Goal: Navigation & Orientation: Understand site structure

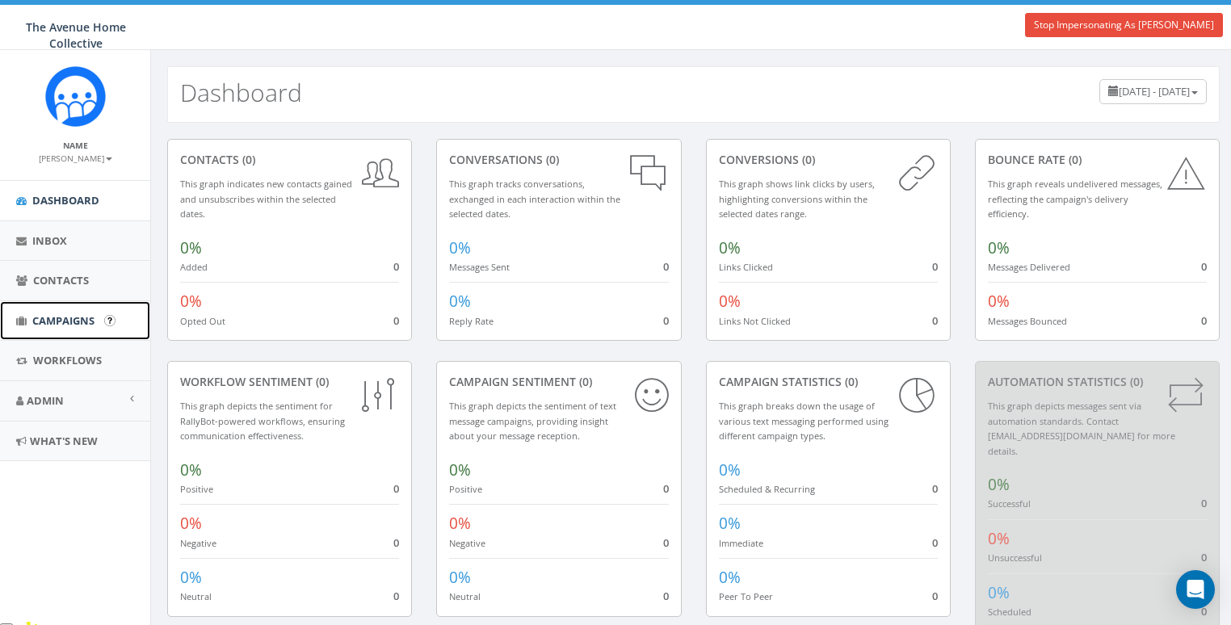
click at [54, 315] on span "Campaigns" at bounding box center [63, 320] width 62 height 15
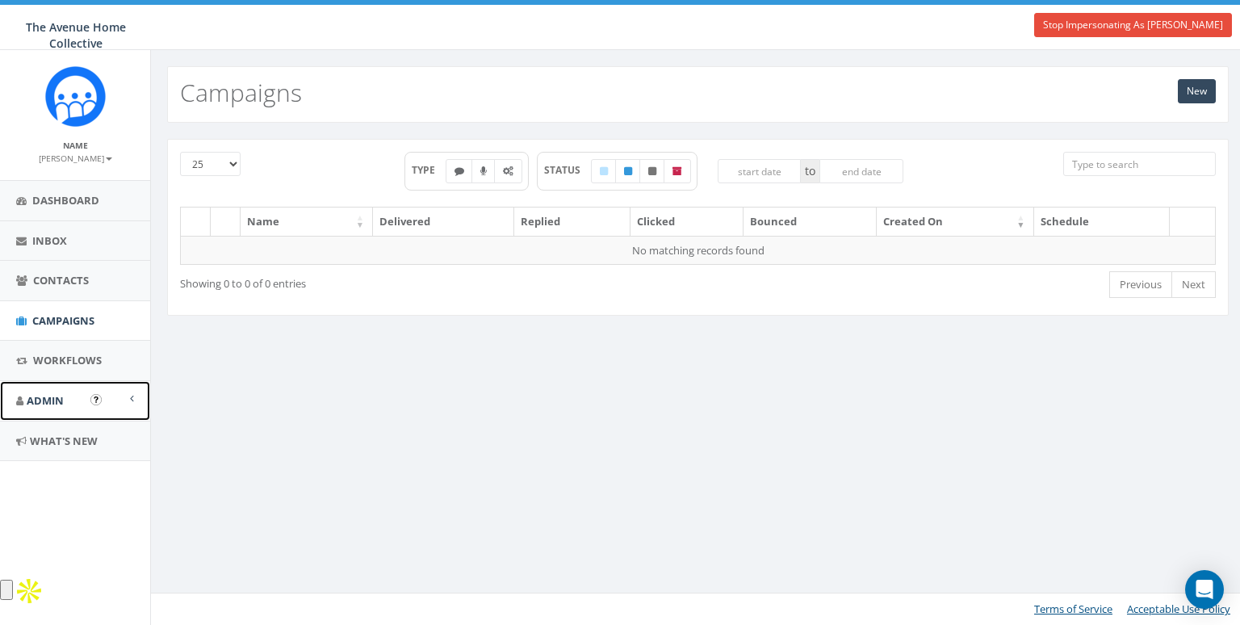
click at [56, 388] on link "Admin" at bounding box center [75, 401] width 150 height 40
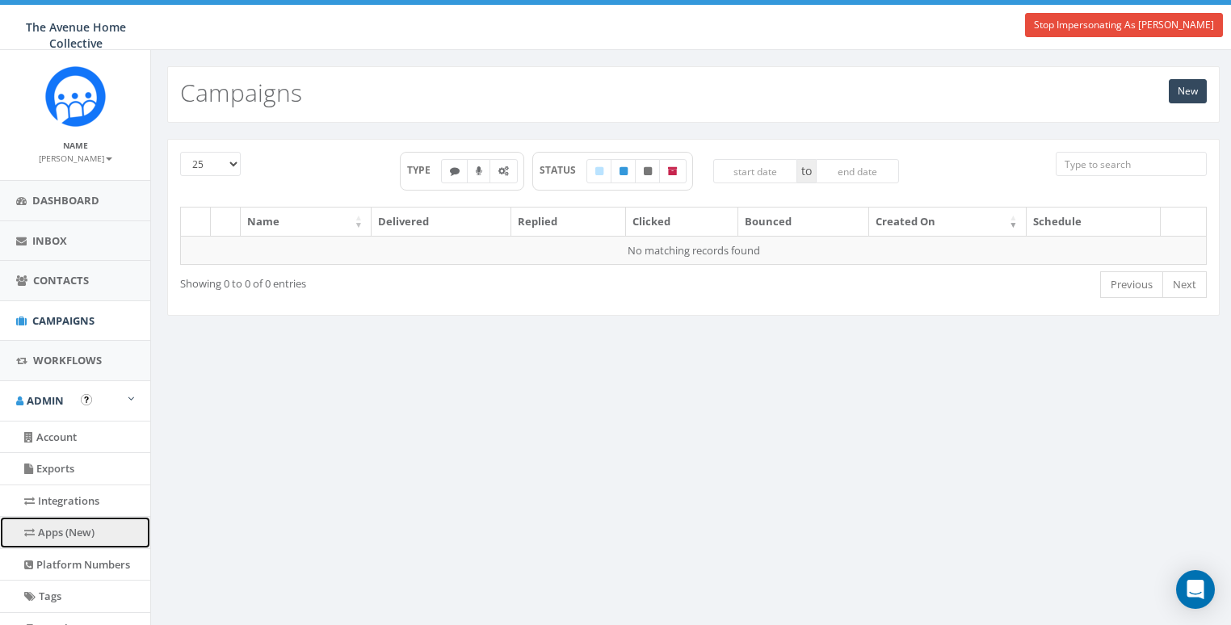
click at [61, 528] on link "Apps (New)" at bounding box center [75, 532] width 150 height 31
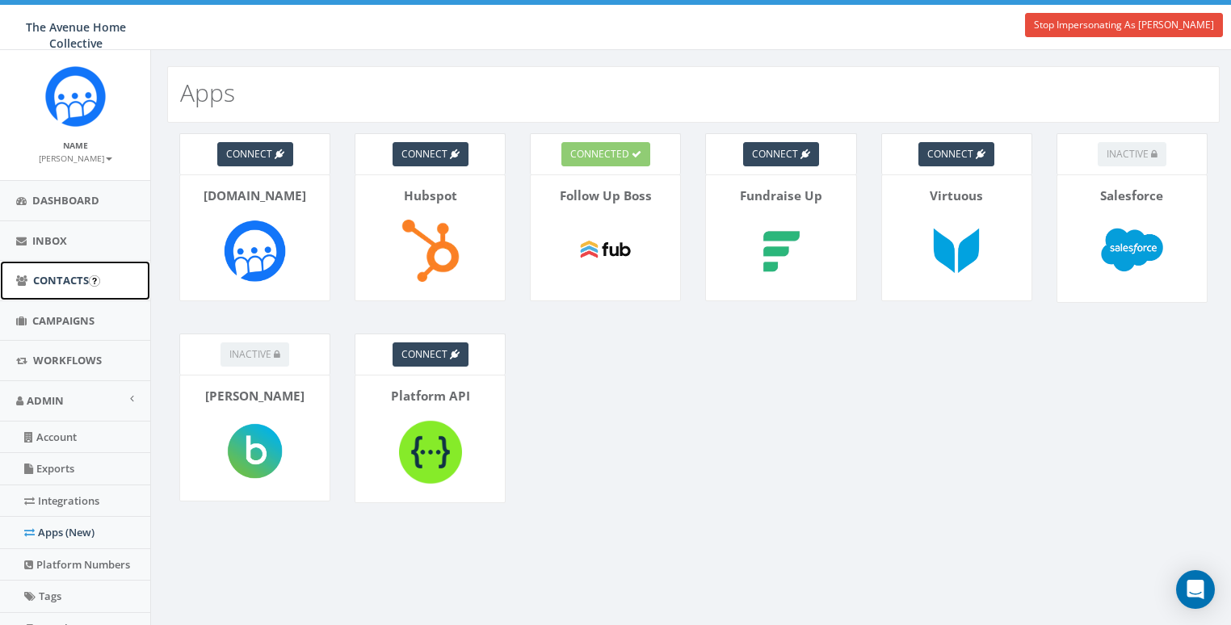
click at [56, 281] on span "Contacts" at bounding box center [61, 280] width 56 height 15
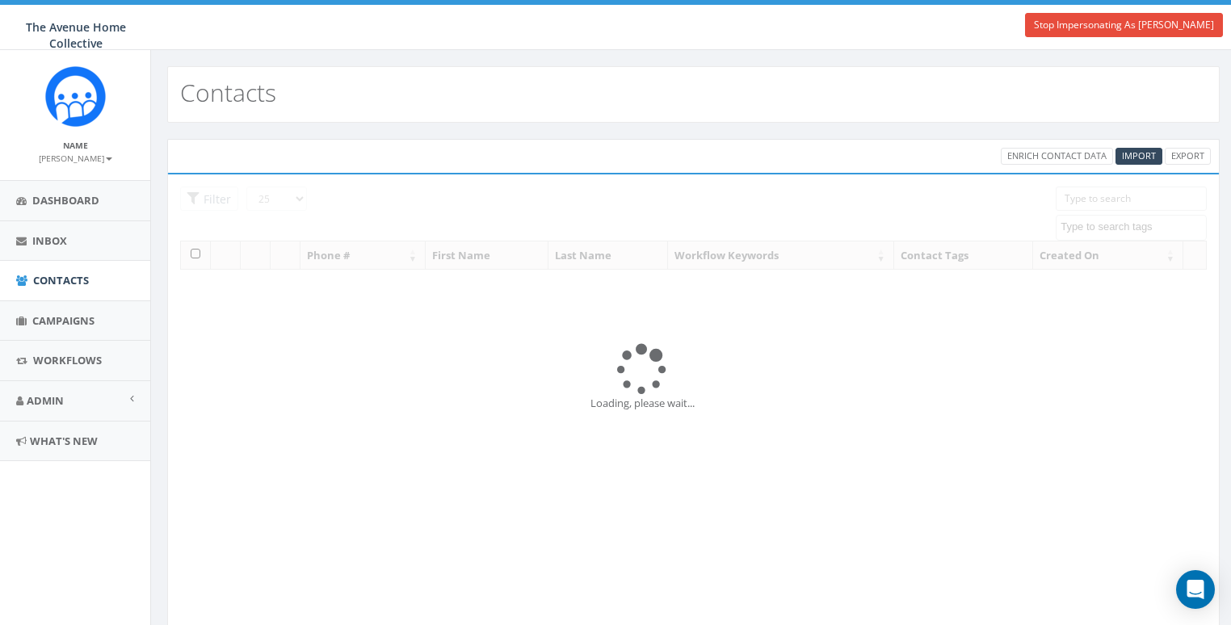
select select
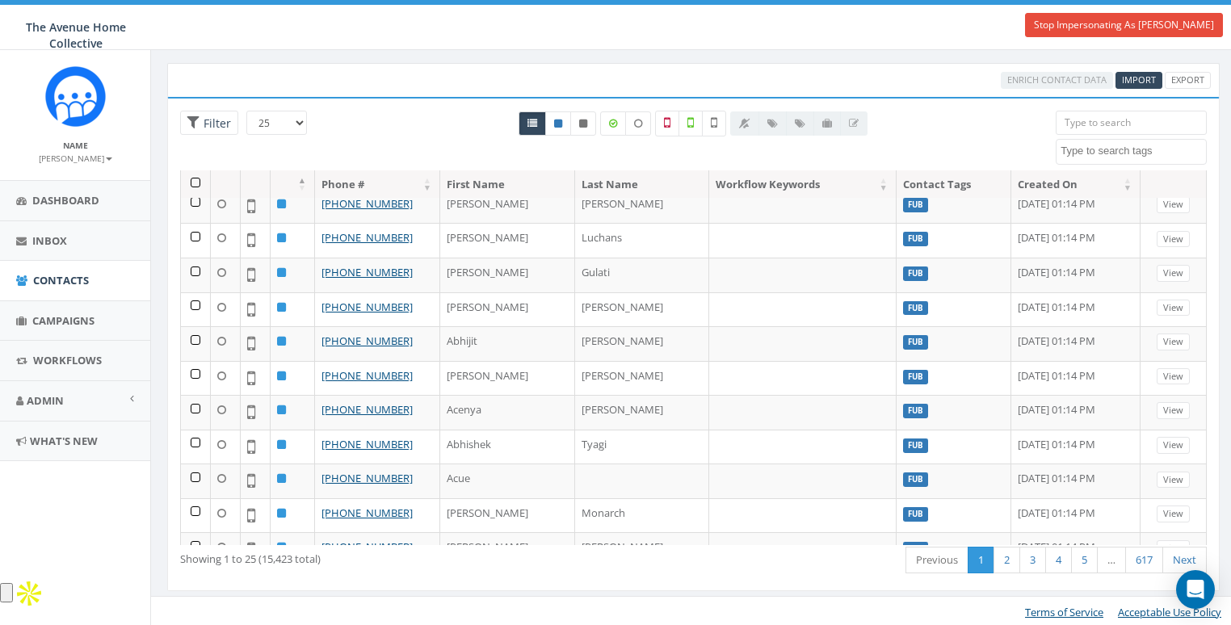
scroll to position [518, 0]
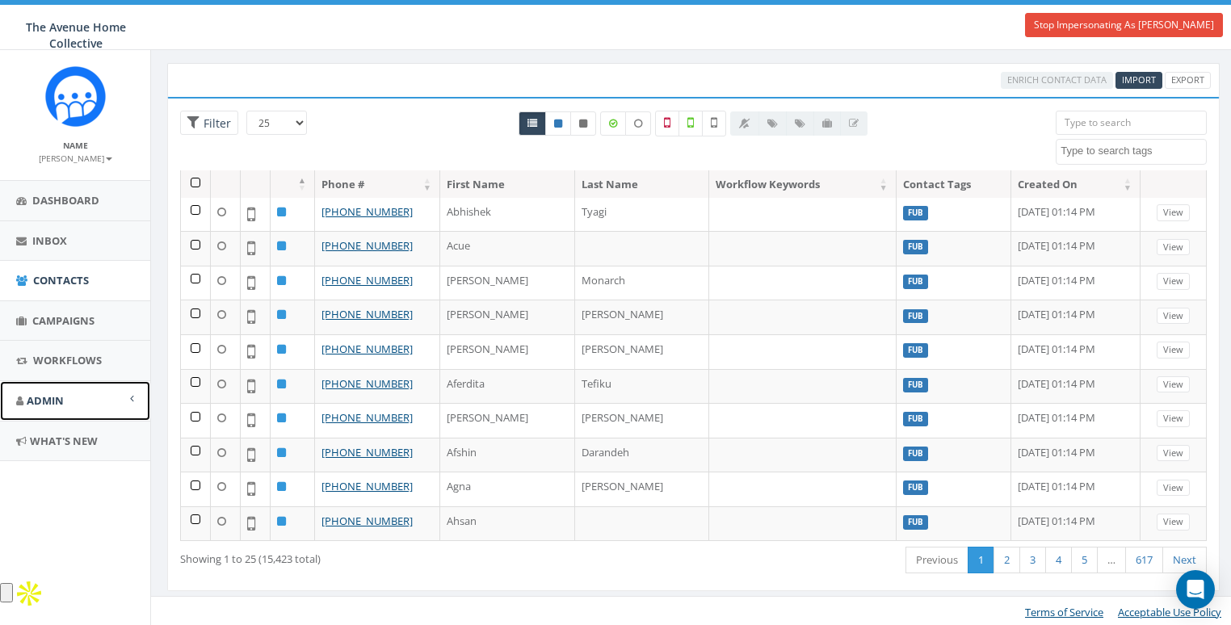
click at [60, 401] on span "Admin" at bounding box center [45, 400] width 37 height 15
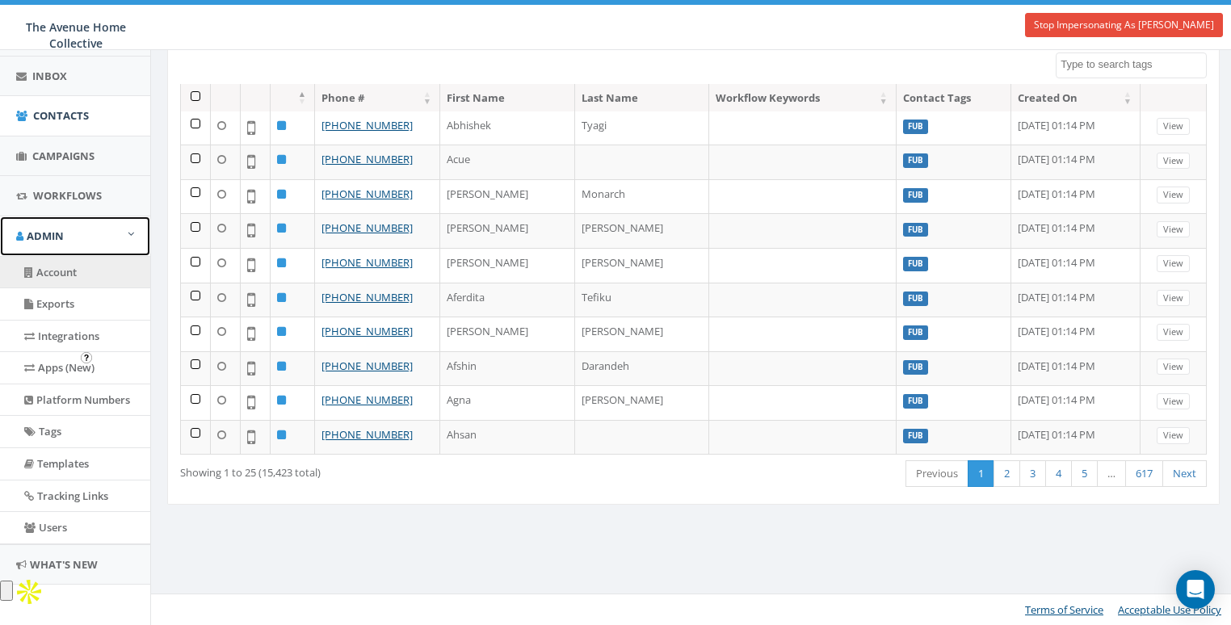
scroll to position [166, 0]
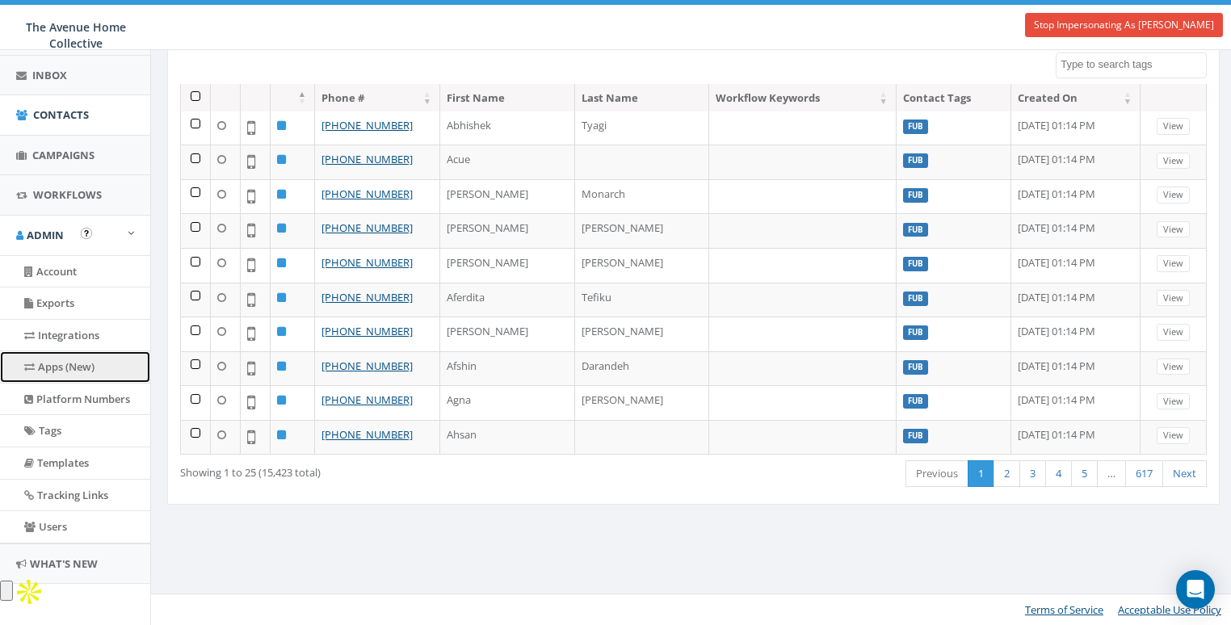
click at [115, 371] on link "Apps (New)" at bounding box center [75, 366] width 150 height 31
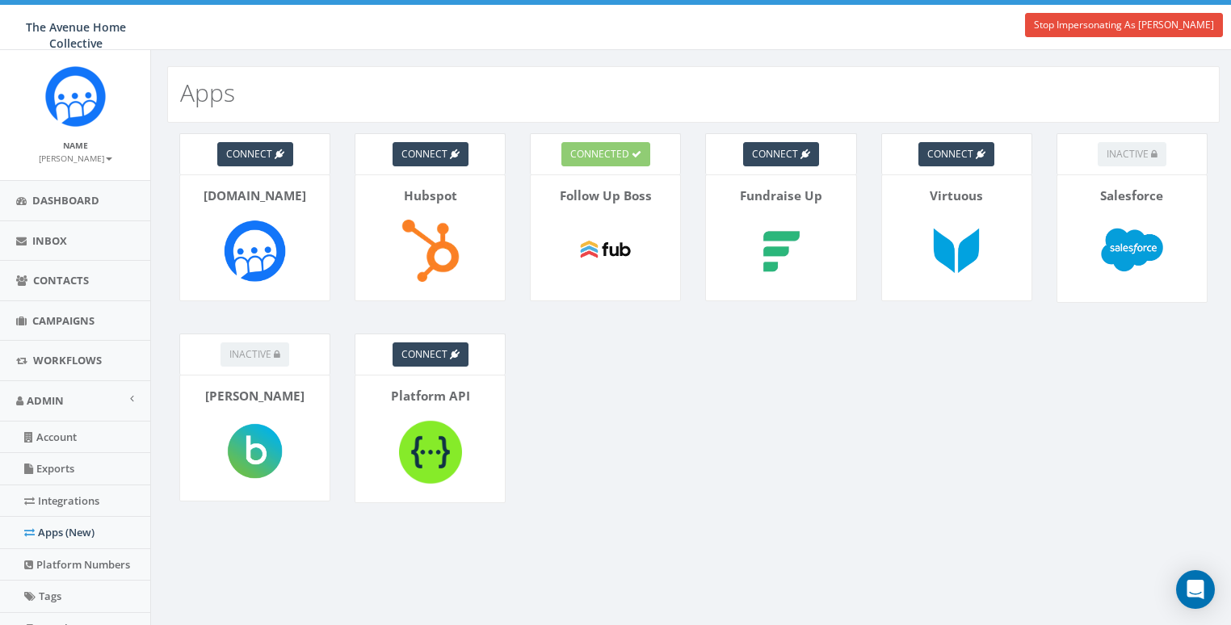
drag, startPoint x: 669, startPoint y: 426, endPoint x: 462, endPoint y: 225, distance: 288.4
click at [668, 426] on div "connect Rally.so connect Hubspot connected Follow Up Boss connect Fundraise Up …" at bounding box center [693, 345] width 1084 height 444
click at [654, 433] on div "connect Rally.so connect Hubspot connected Follow Up Boss connect Fundraise Up …" at bounding box center [693, 345] width 1084 height 444
click at [52, 275] on span "Contacts" at bounding box center [61, 280] width 56 height 15
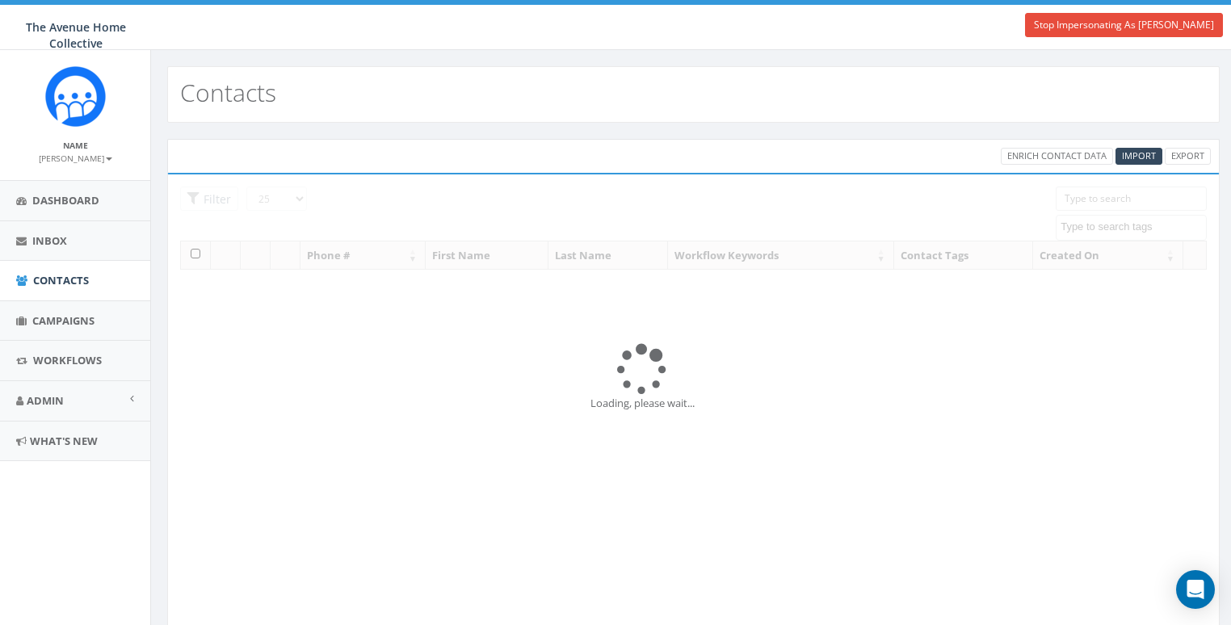
select select
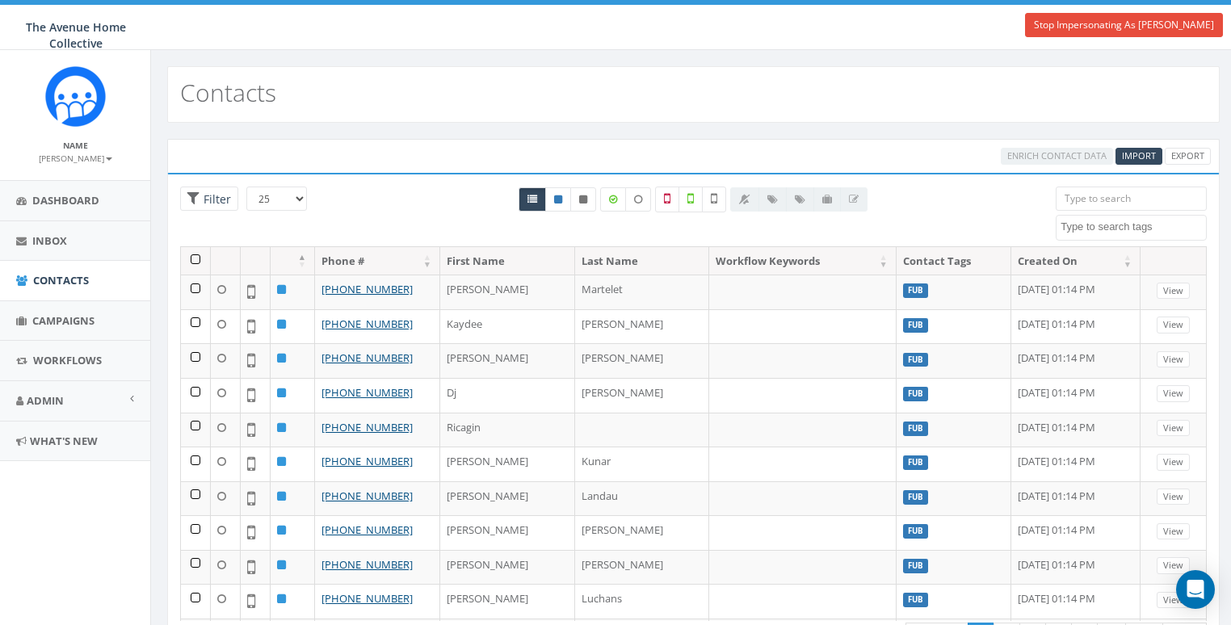
click at [1011, 256] on th "Created On" at bounding box center [1075, 261] width 129 height 28
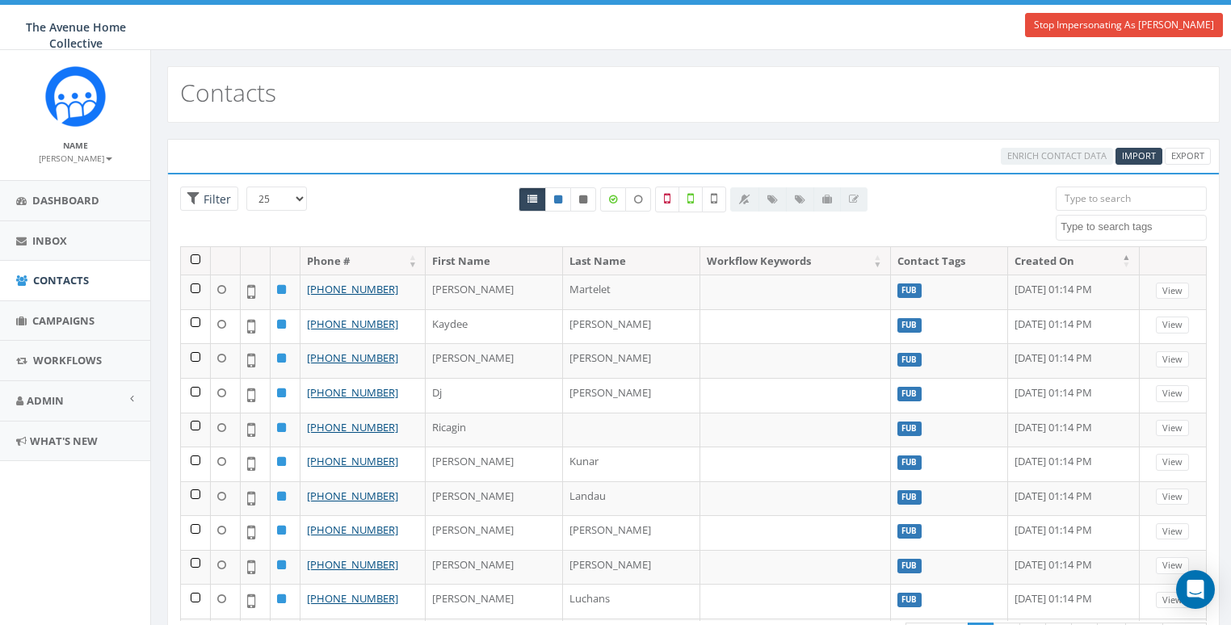
click at [1008, 257] on th "Created On" at bounding box center [1074, 261] width 132 height 28
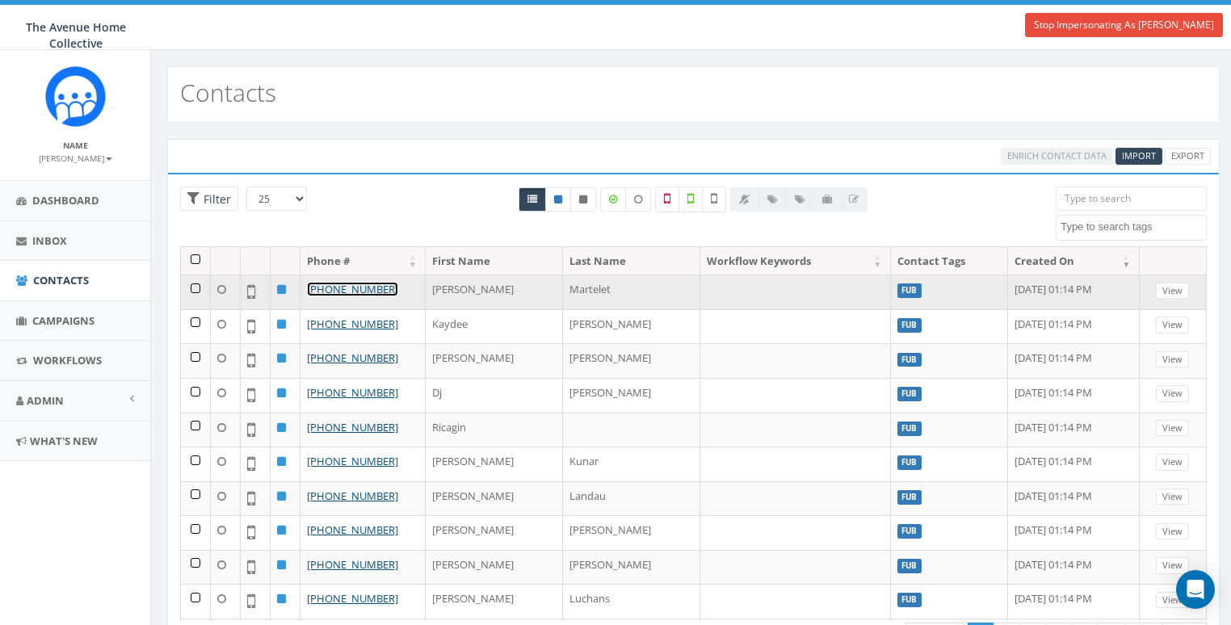
click at [360, 287] on link "[PHONE_NUMBER]" at bounding box center [352, 289] width 91 height 15
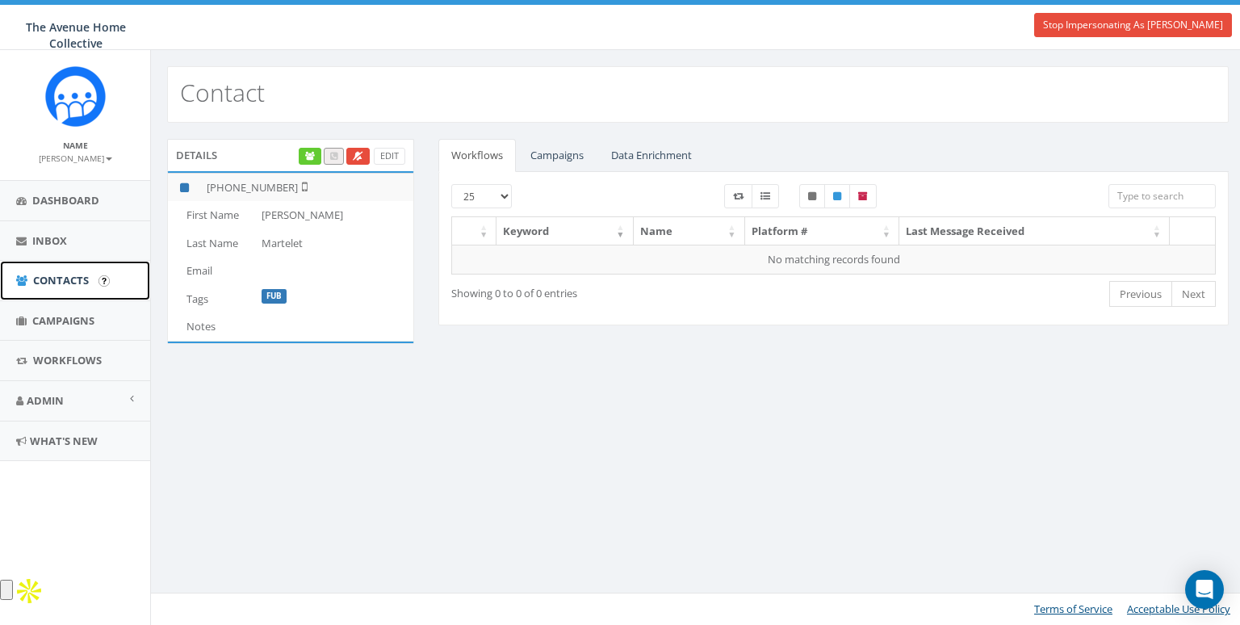
click at [33, 282] on span "Contacts" at bounding box center [61, 280] width 56 height 15
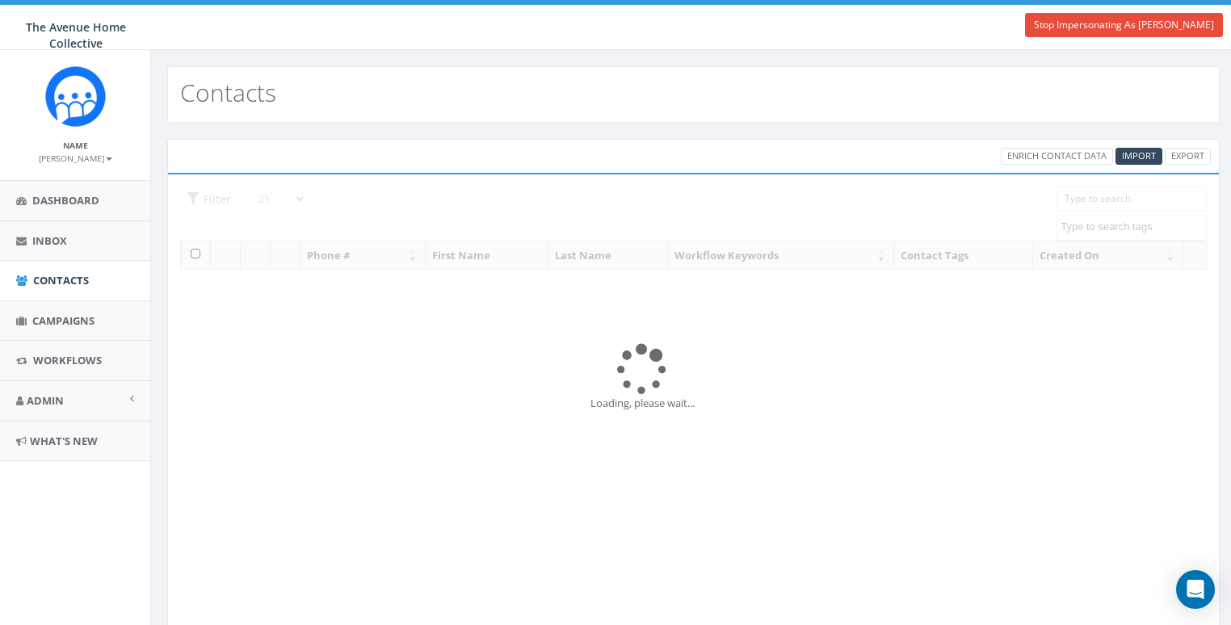
select select
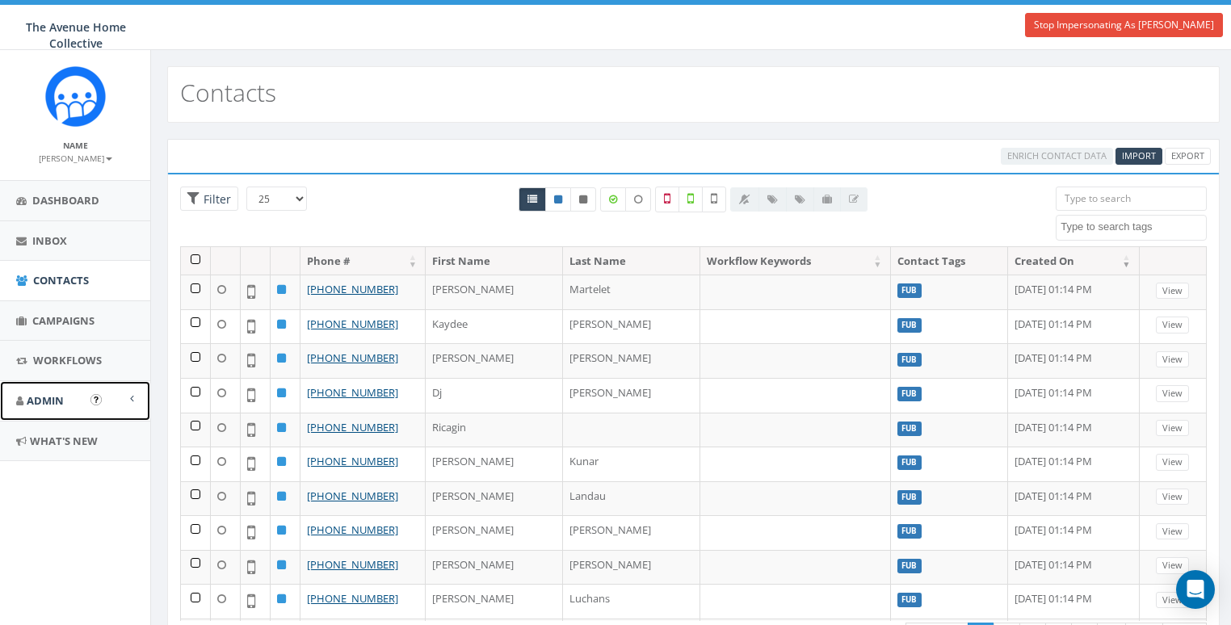
click at [67, 405] on link "Admin" at bounding box center [75, 401] width 150 height 40
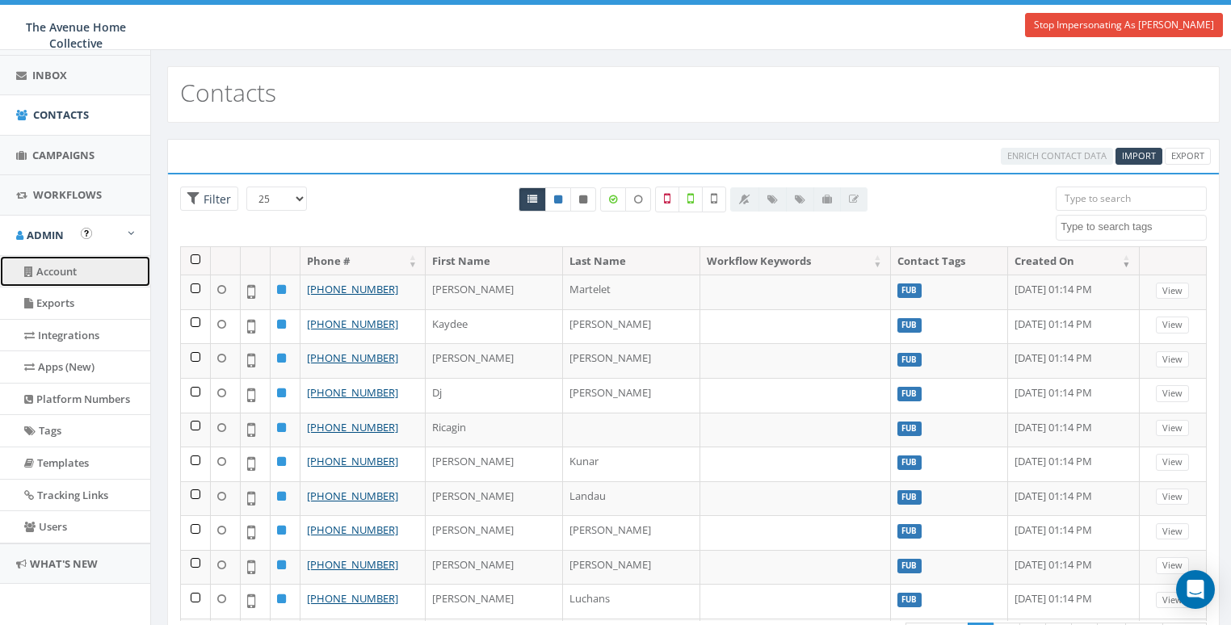
click at [57, 277] on link "Account" at bounding box center [75, 271] width 150 height 31
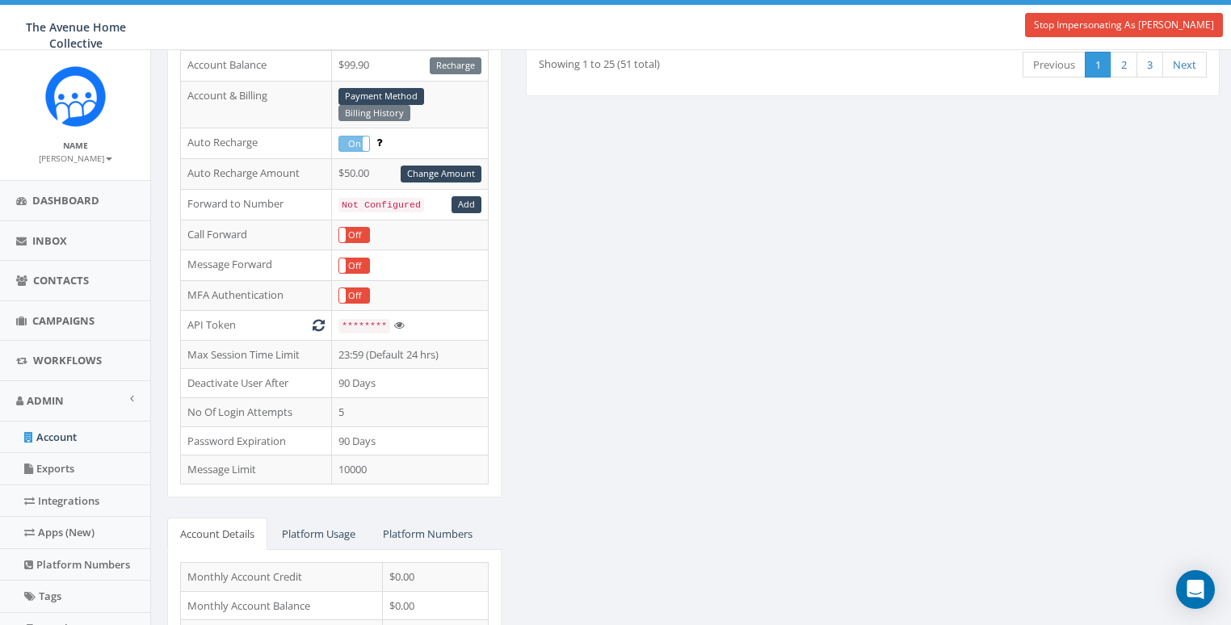
scroll to position [356, 0]
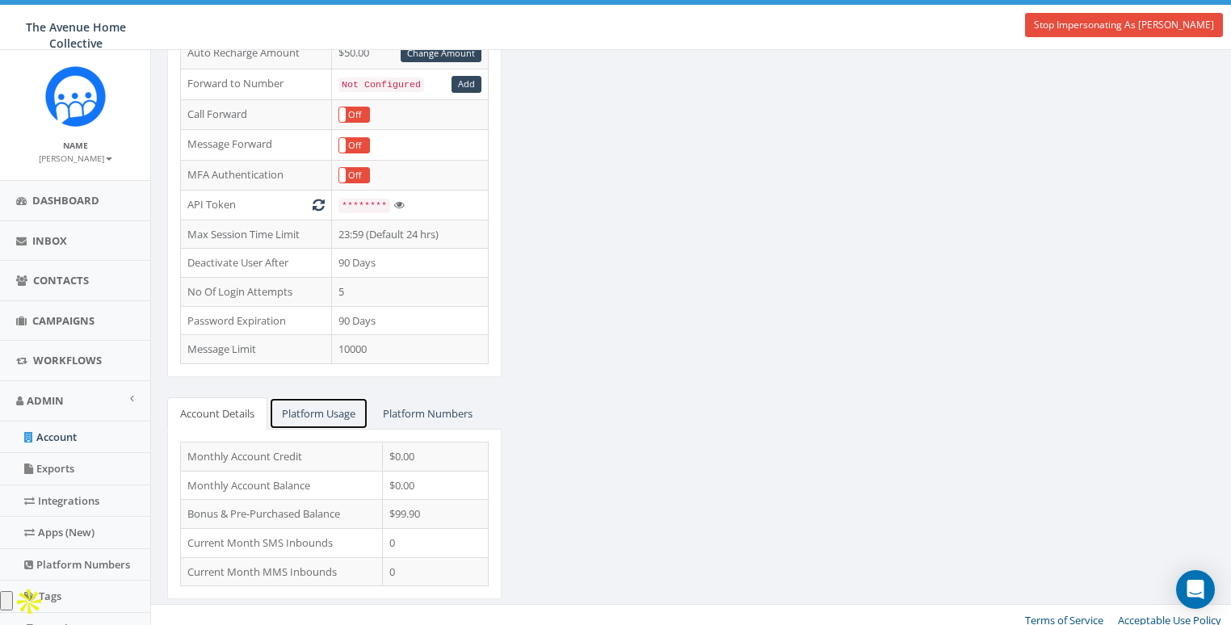
click at [321, 403] on link "Platform Usage" at bounding box center [318, 413] width 99 height 33
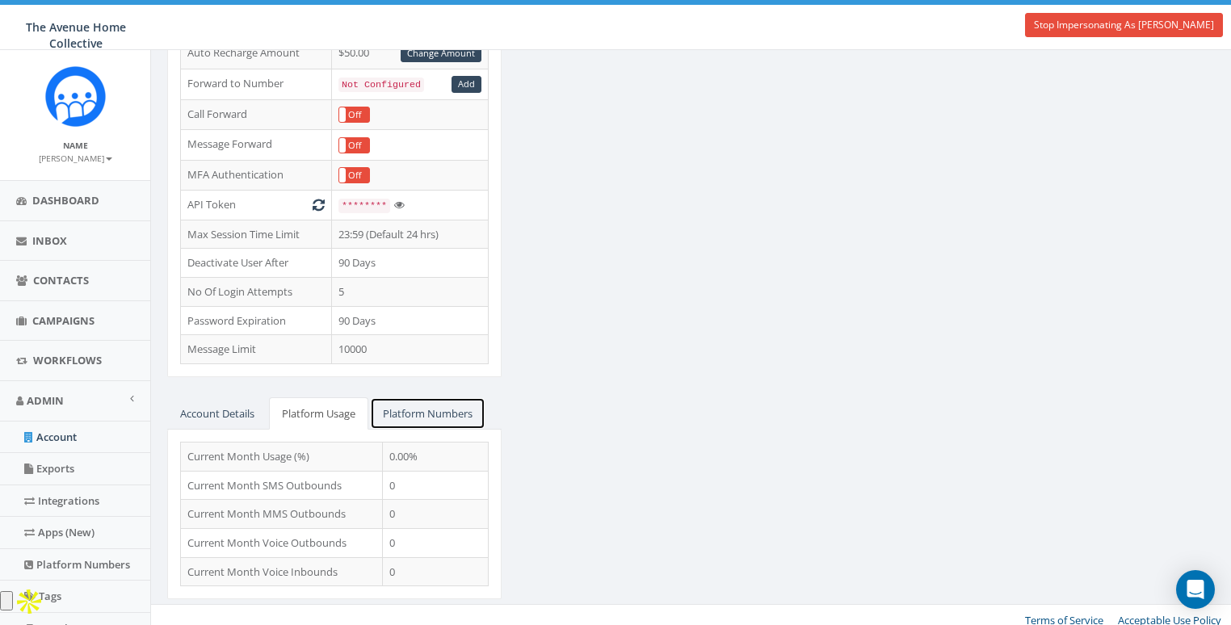
click at [414, 408] on link "Platform Numbers" at bounding box center [427, 413] width 115 height 33
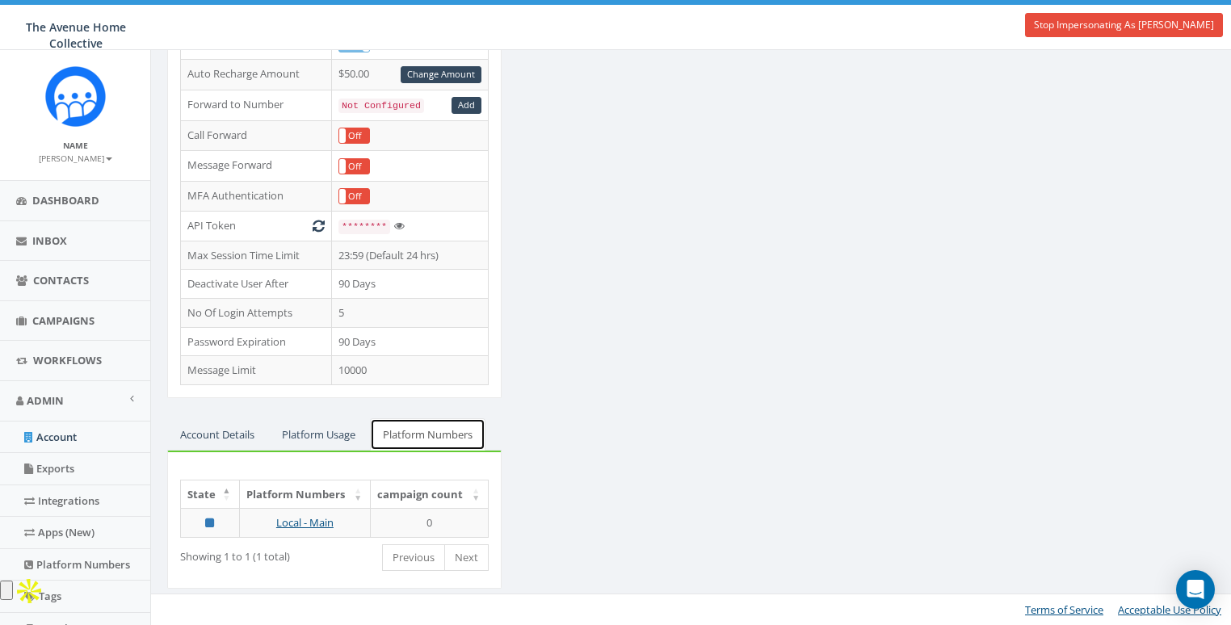
scroll to position [325, 0]
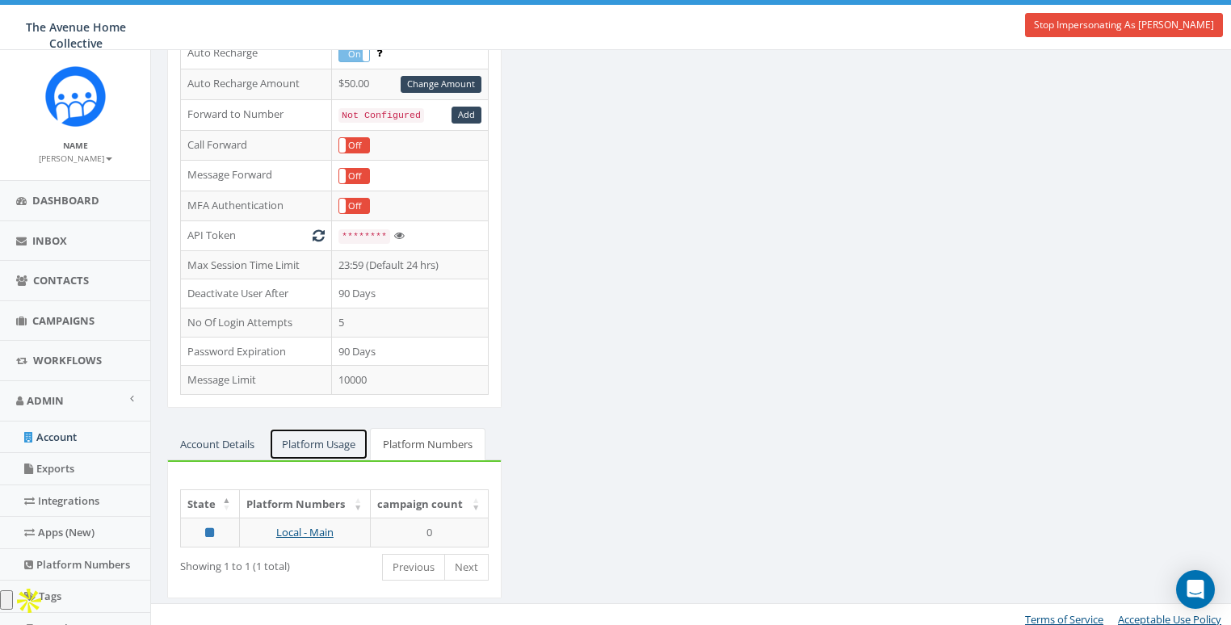
click at [316, 448] on link "Platform Usage" at bounding box center [318, 444] width 99 height 33
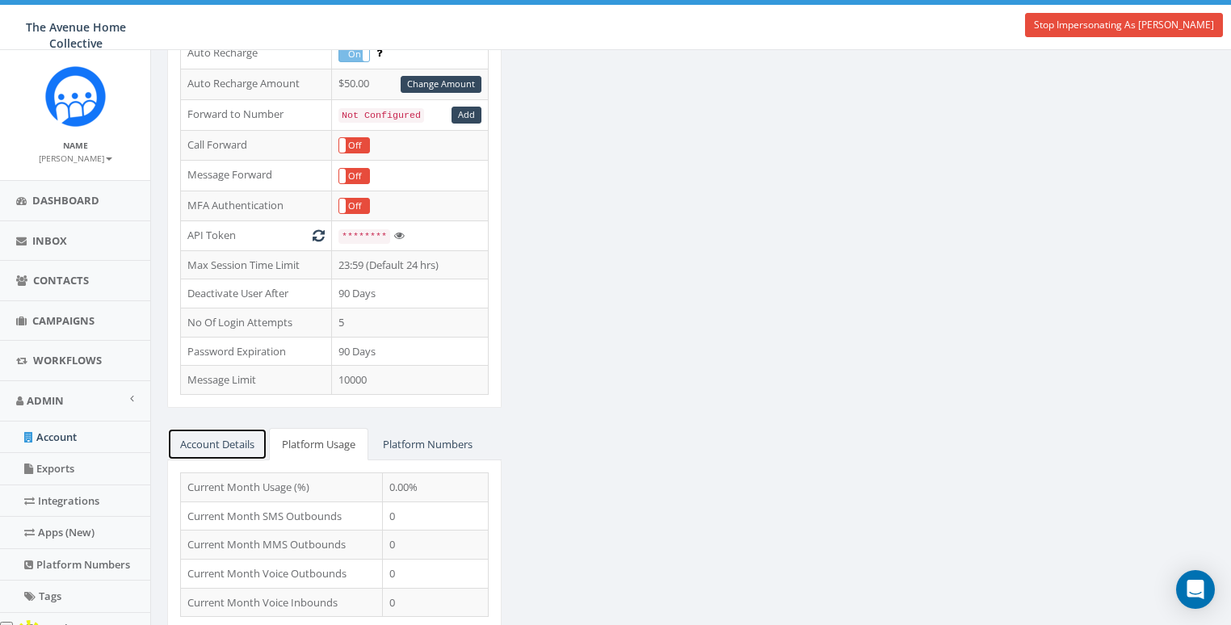
click at [234, 445] on link "Account Details" at bounding box center [217, 444] width 100 height 33
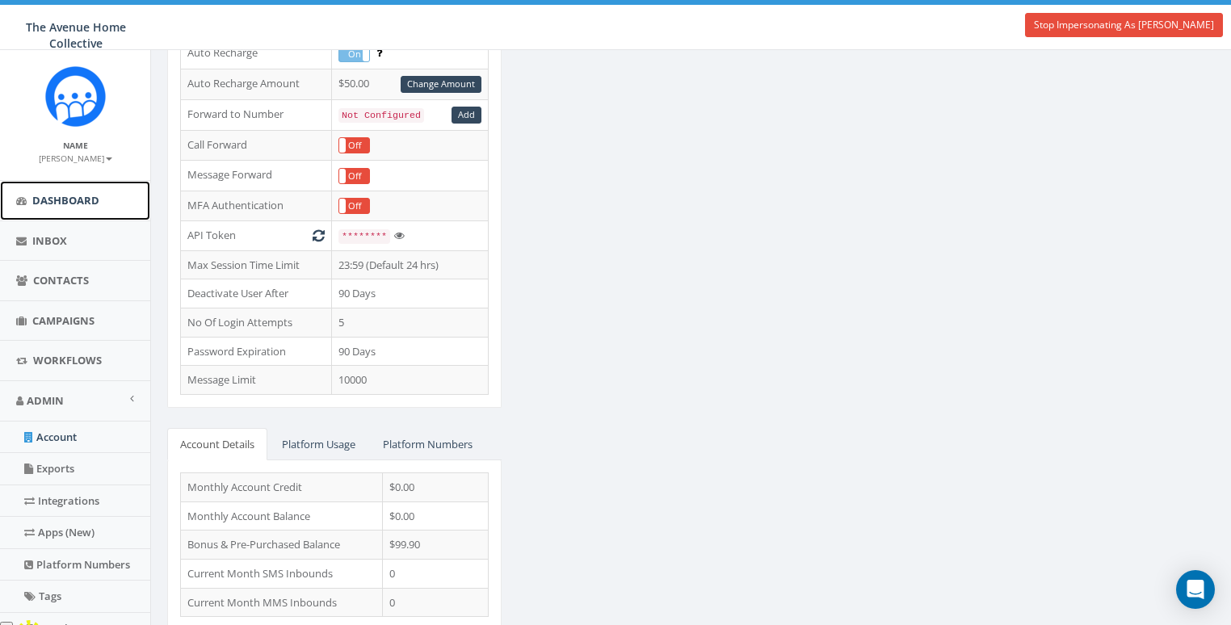
click at [54, 199] on span "Dashboard" at bounding box center [65, 200] width 67 height 15
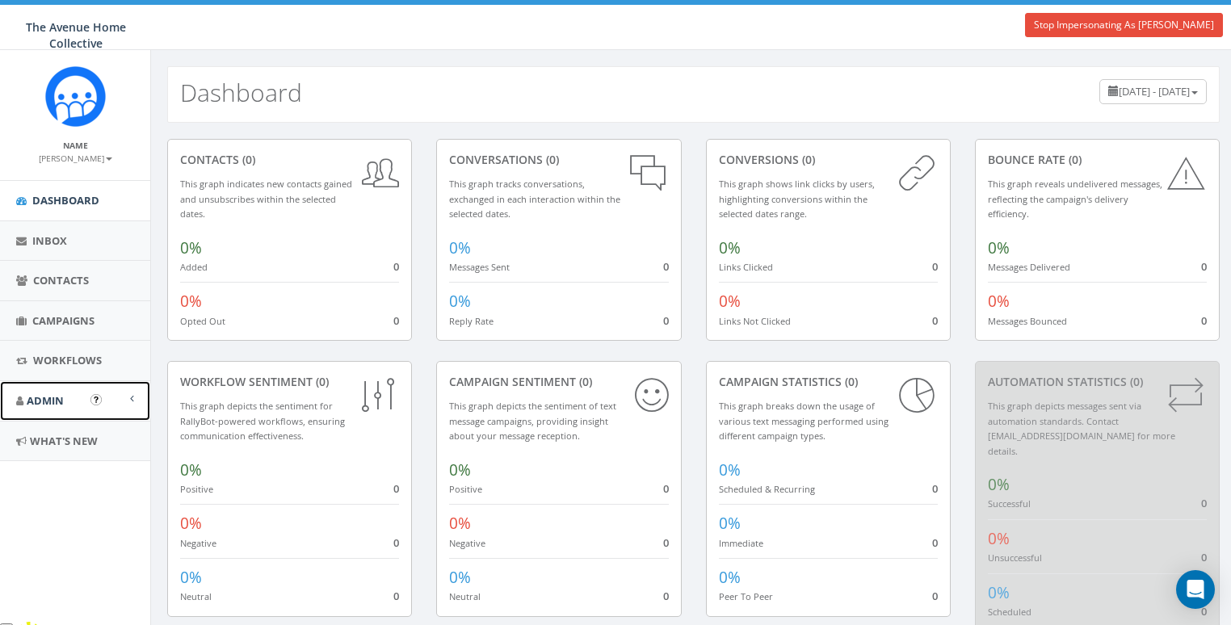
click at [50, 389] on link "Admin" at bounding box center [75, 401] width 150 height 40
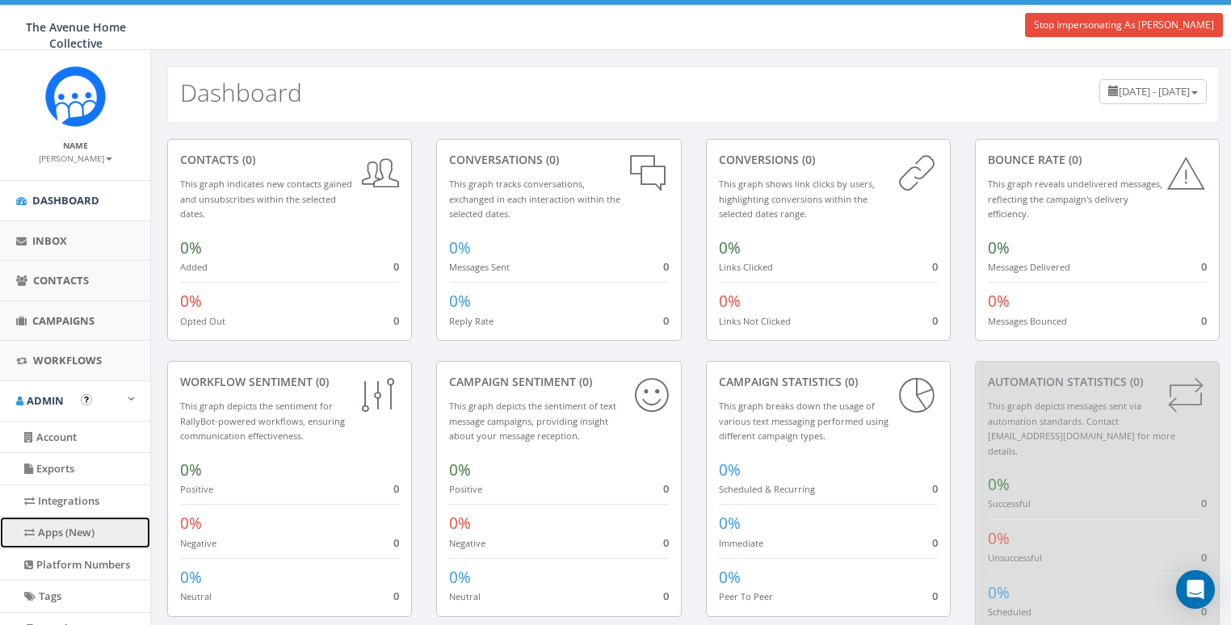
click at [69, 531] on link "Apps (New)" at bounding box center [75, 532] width 150 height 31
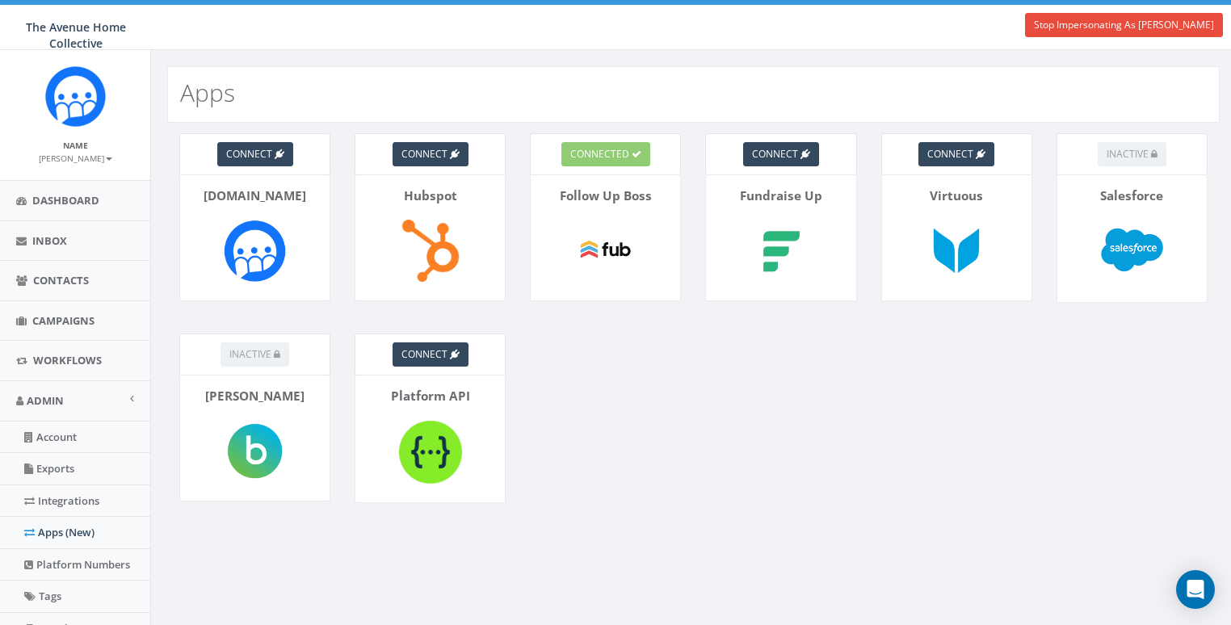
click at [702, 408] on div "connect [DOMAIN_NAME] connect Hubspot connected Follow Up Boss connect Fundrais…" at bounding box center [693, 345] width 1084 height 444
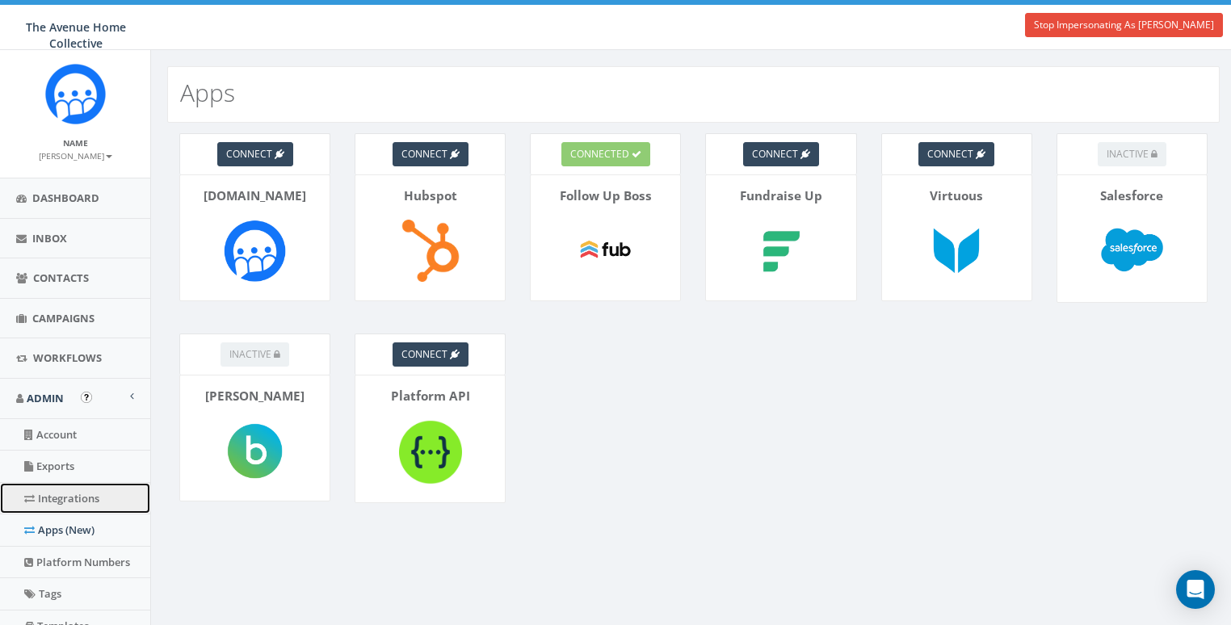
click at [69, 501] on link "Integrations" at bounding box center [75, 498] width 150 height 31
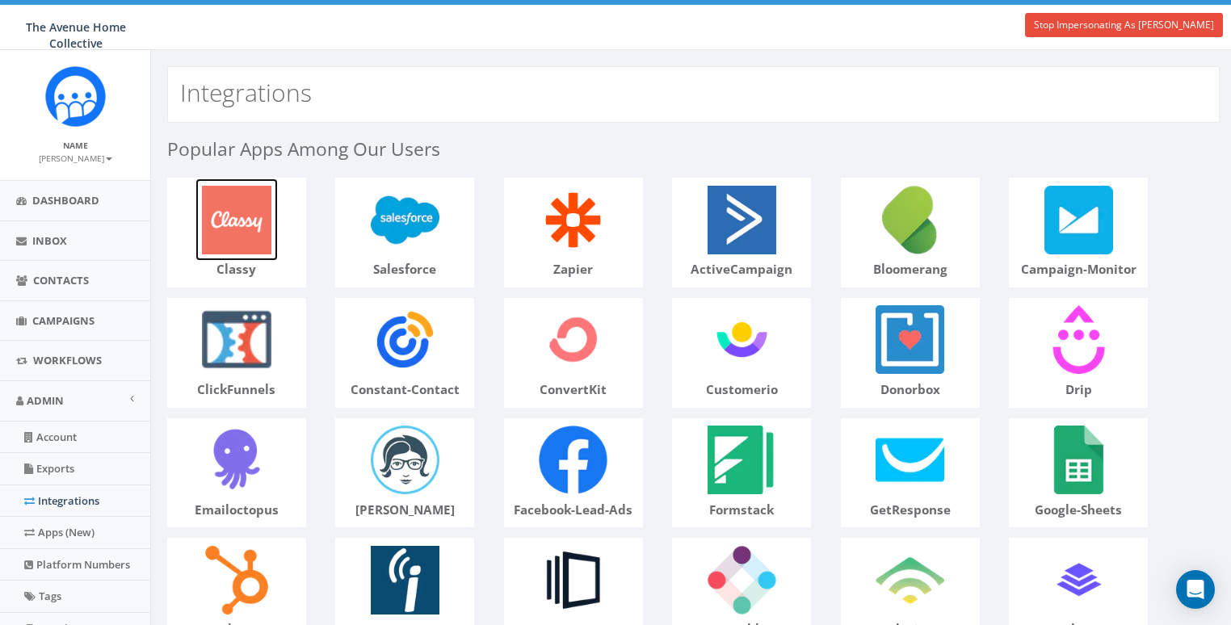
click at [259, 238] on img at bounding box center [236, 219] width 82 height 82
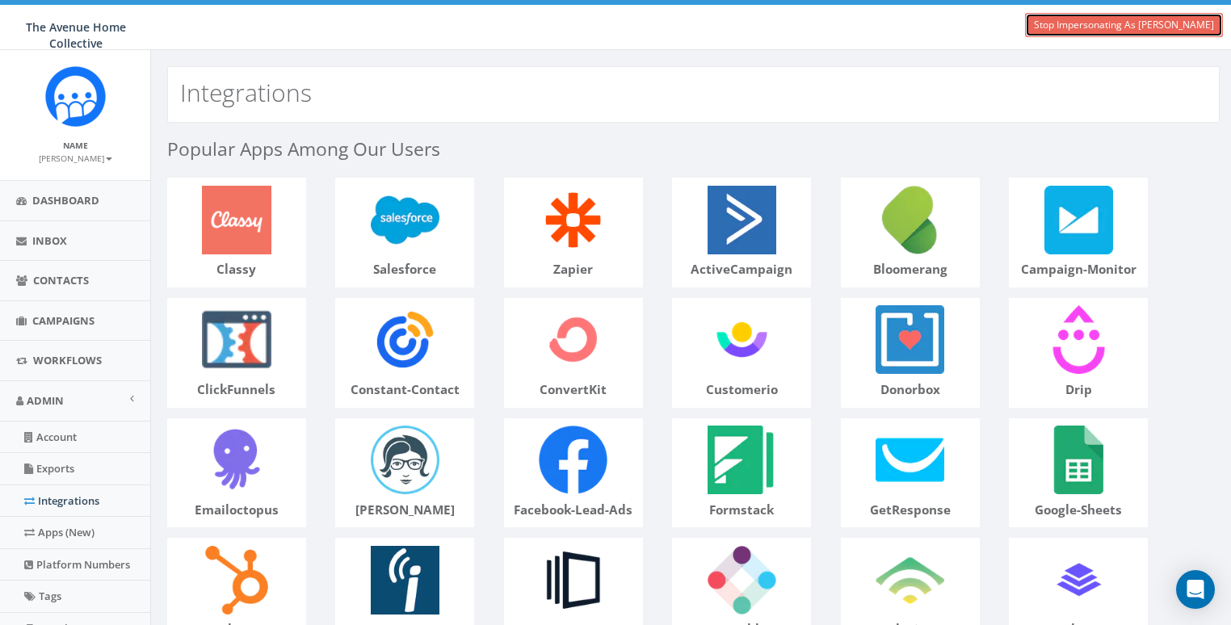
click at [1115, 27] on link "Stop Impersonating As [PERSON_NAME]" at bounding box center [1124, 25] width 198 height 24
